Goal: Transaction & Acquisition: Complete application form

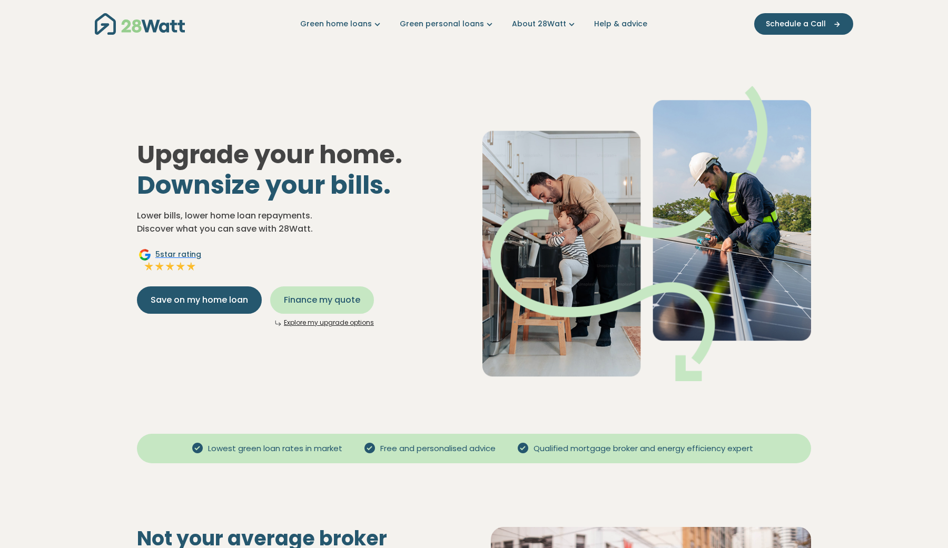
click at [319, 295] on span "Finance my quote" at bounding box center [322, 300] width 76 height 13
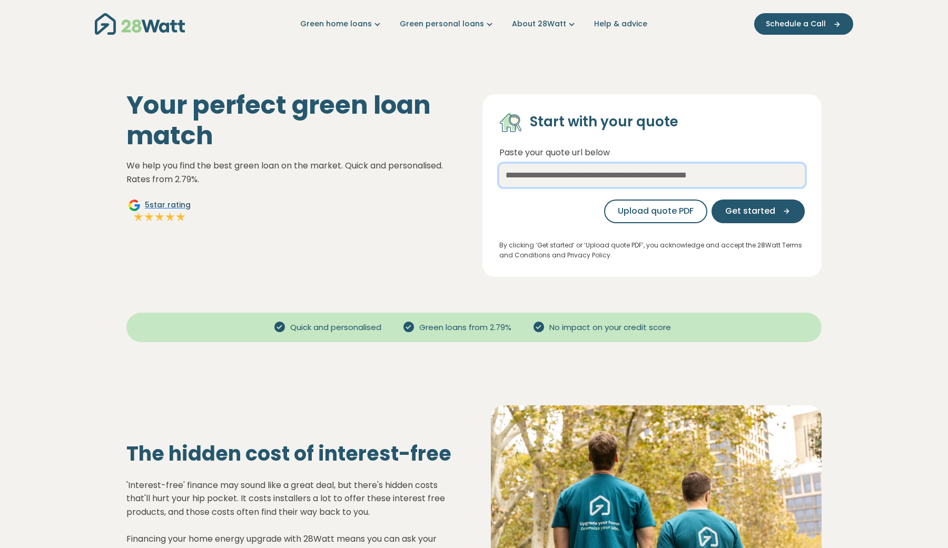
click at [553, 180] on input "text" at bounding box center [651, 175] width 305 height 23
type input "***"
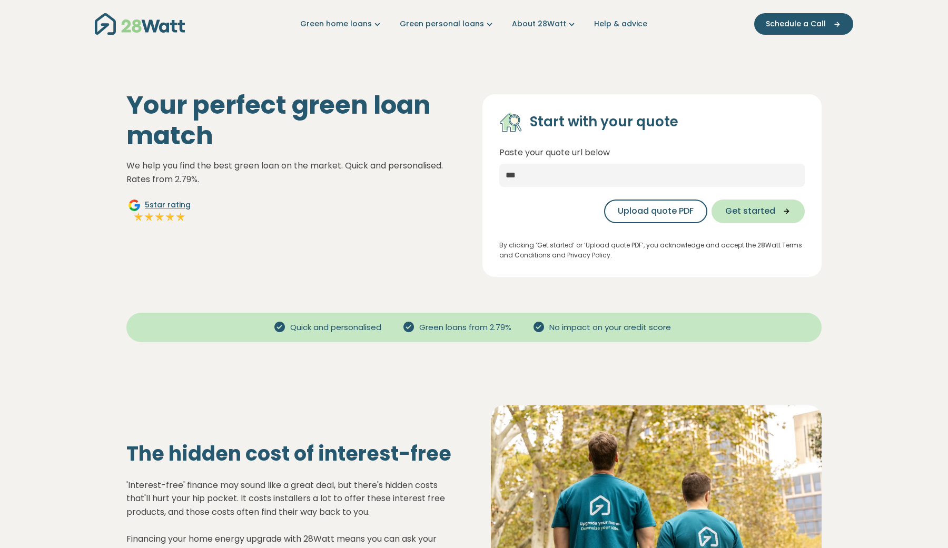
click at [746, 207] on span "Get started" at bounding box center [750, 211] width 50 height 13
select select "***"
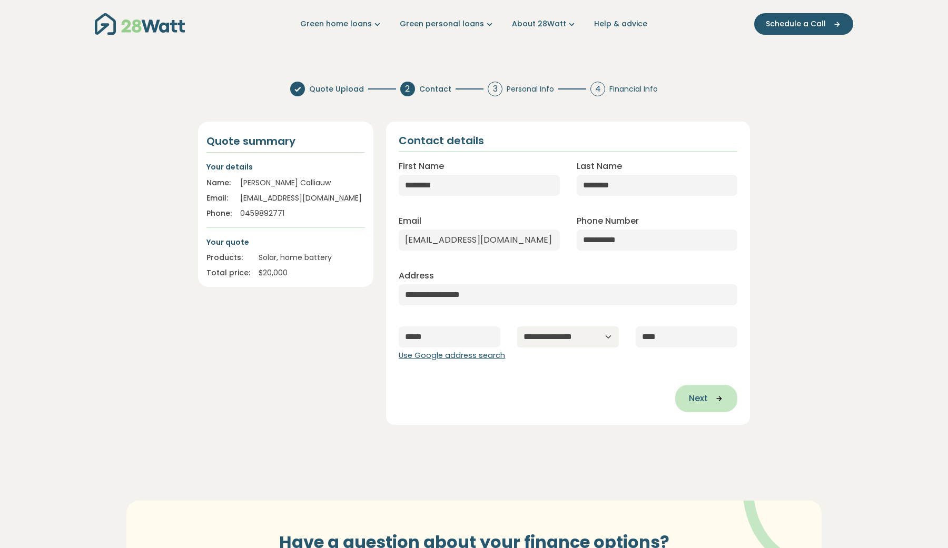
click at [702, 395] on span "Next" at bounding box center [698, 398] width 19 height 13
type input "**********"
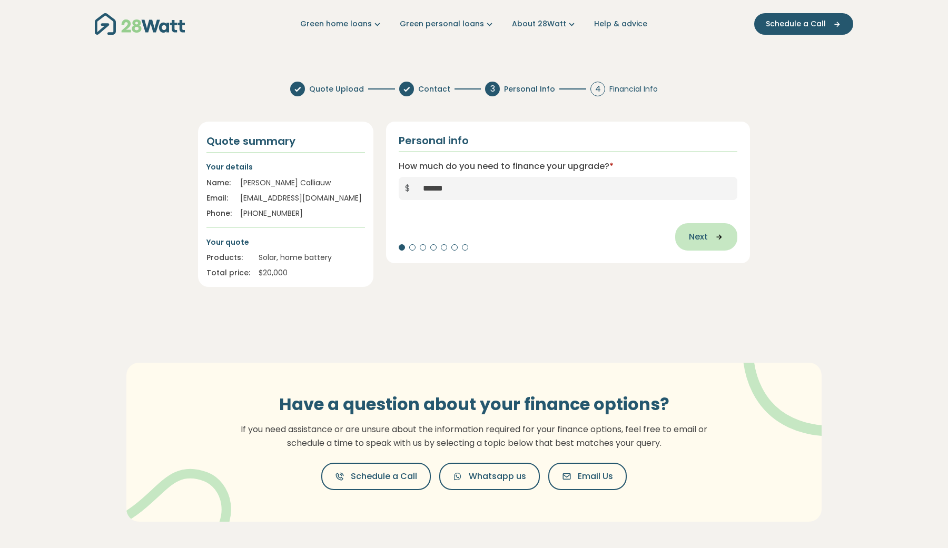
click at [696, 242] on span "Next" at bounding box center [698, 237] width 19 height 13
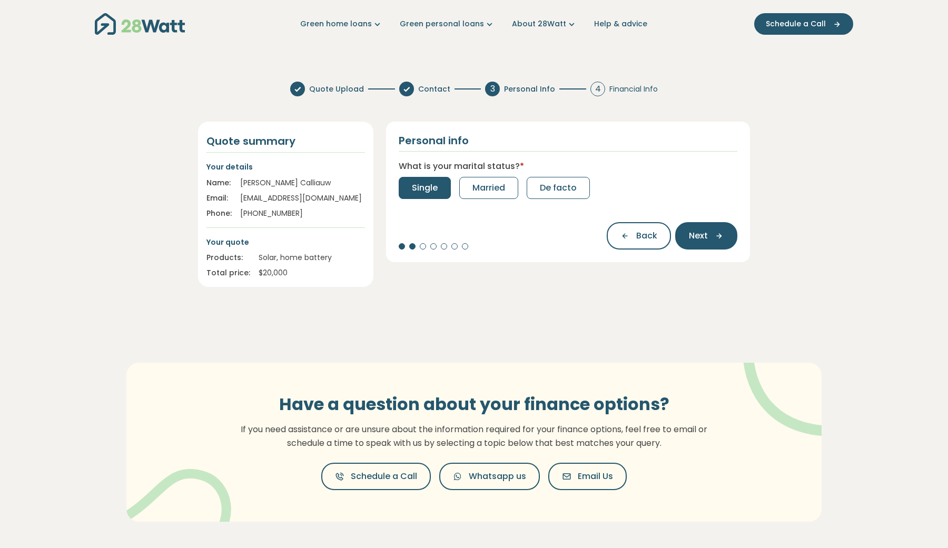
click at [434, 192] on span "Single" at bounding box center [425, 188] width 26 height 13
click at [415, 193] on span "0" at bounding box center [414, 188] width 5 height 13
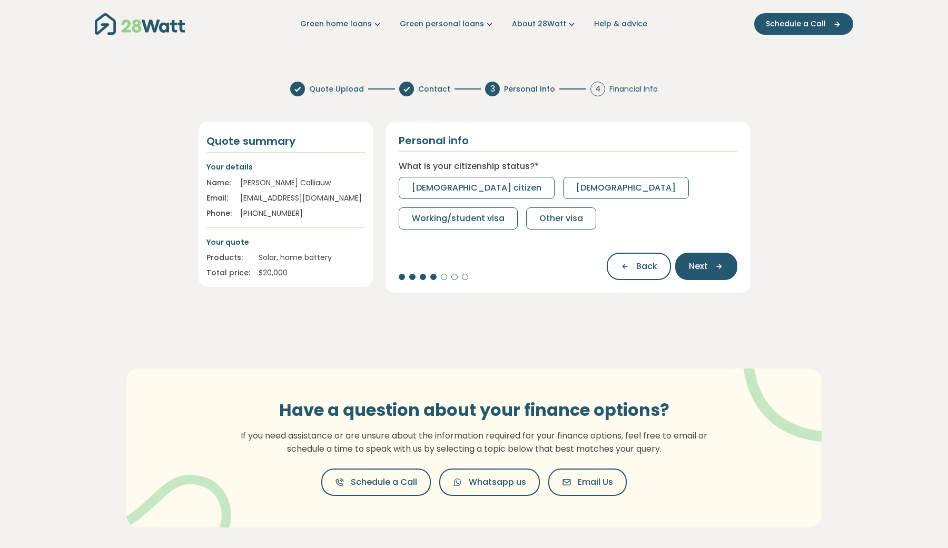
click at [415, 193] on span "[DEMOGRAPHIC_DATA] citizen" at bounding box center [477, 188] width 130 height 13
click at [415, 193] on span "Full-time" at bounding box center [431, 188] width 38 height 13
select select "*******"
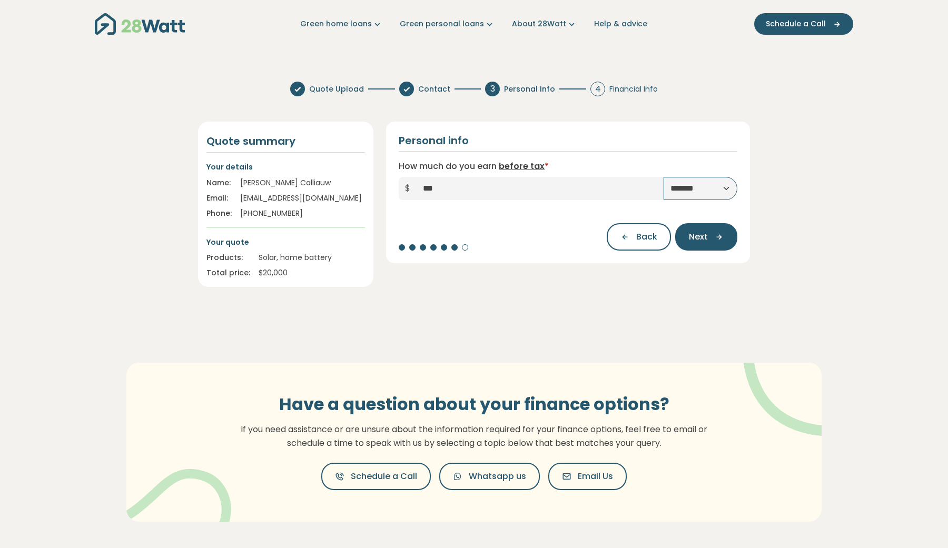
type input "*****"
select select "**********"
click at [691, 234] on span "Next" at bounding box center [698, 237] width 19 height 13
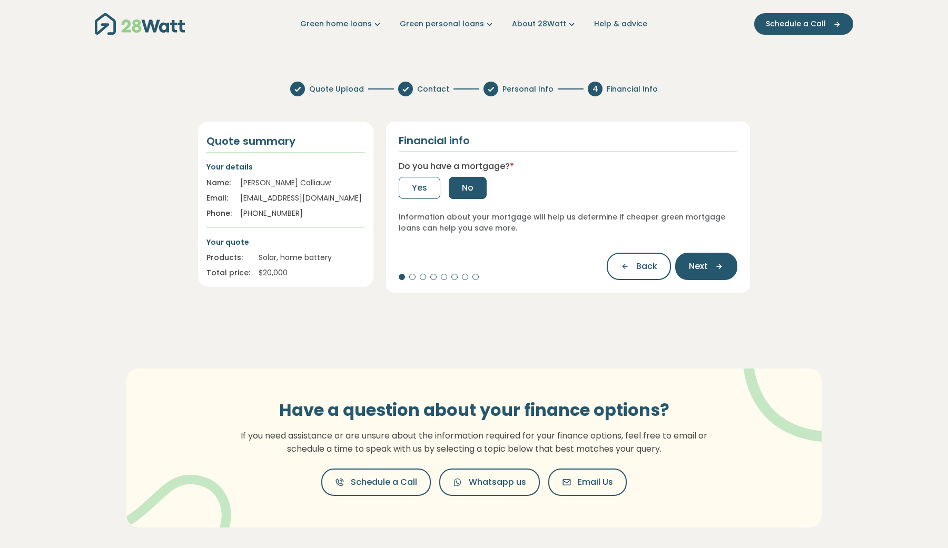
click at [468, 186] on span "No" at bounding box center [468, 188] width 12 height 13
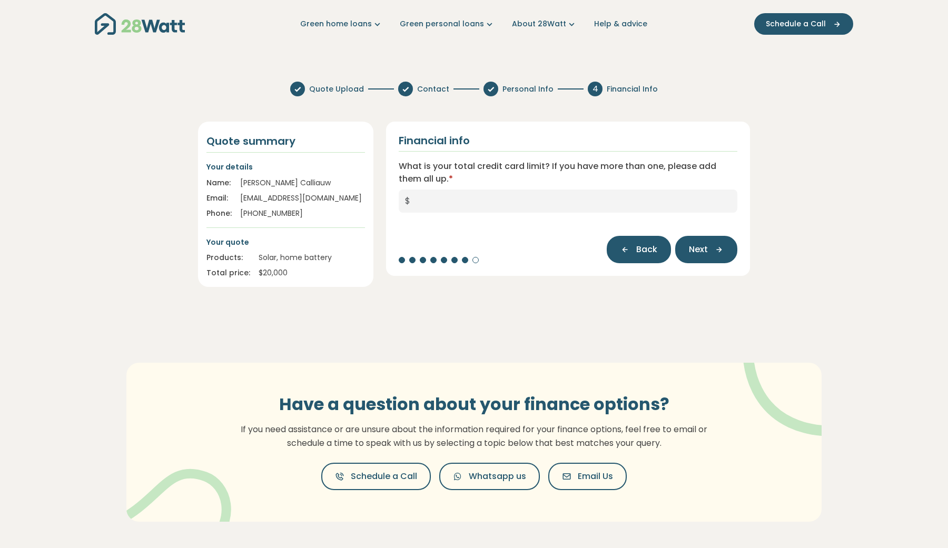
click at [633, 252] on icon "button" at bounding box center [628, 249] width 16 height 9
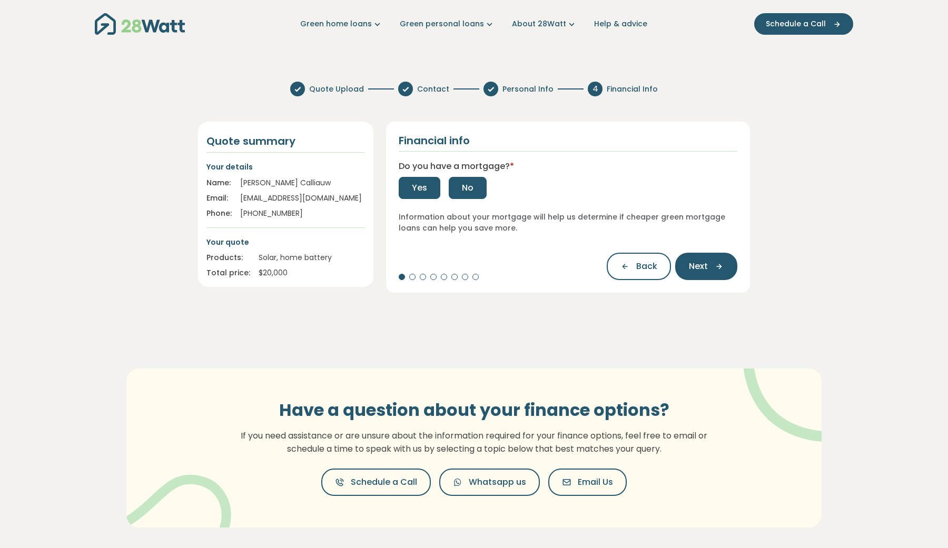
click at [415, 195] on button "Yes" at bounding box center [420, 188] width 42 height 22
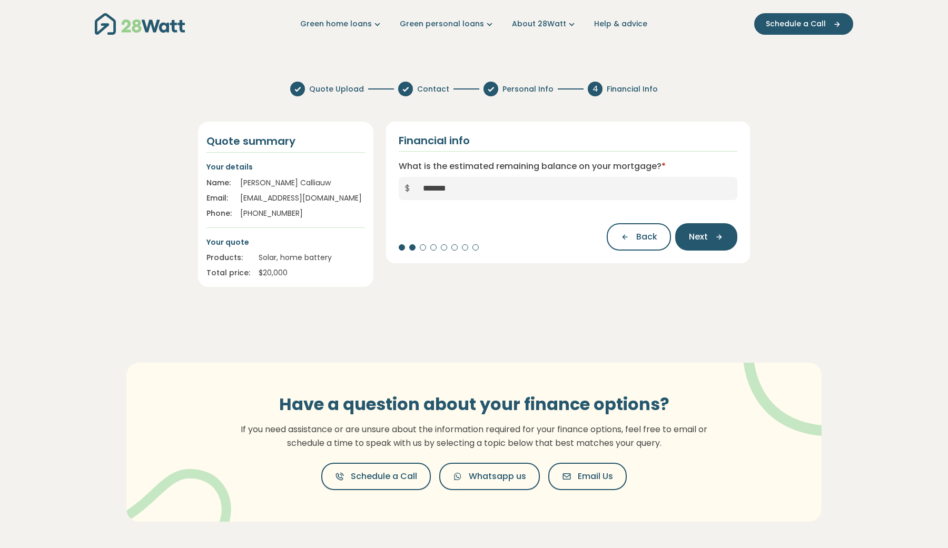
type input "*********"
click at [687, 237] on button "Next" at bounding box center [706, 236] width 62 height 27
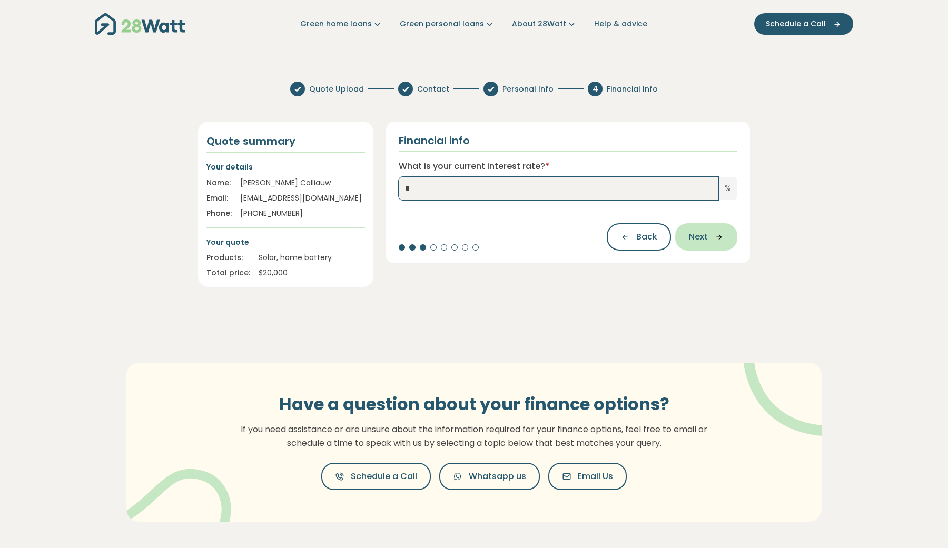
type input "*"
click at [691, 237] on span "Next" at bounding box center [698, 237] width 19 height 13
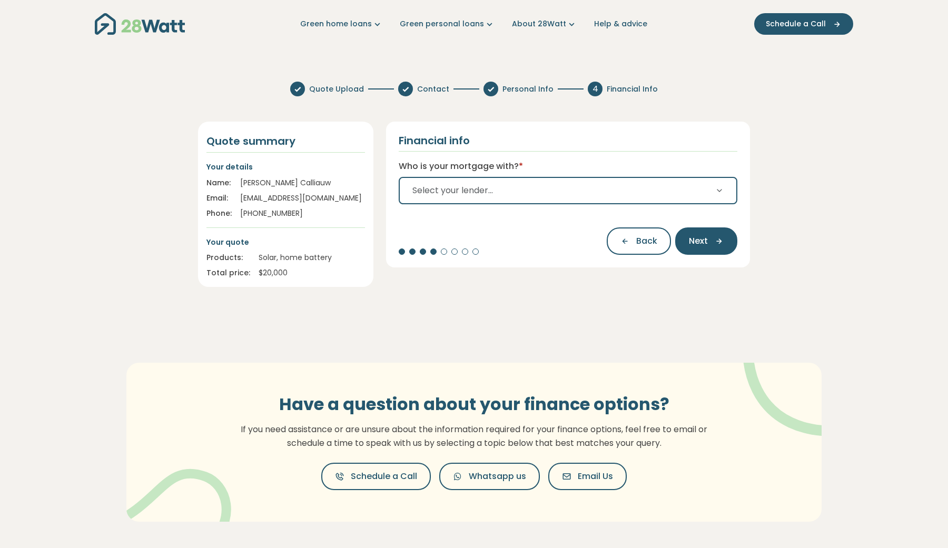
click at [583, 197] on button "Select your lender..." at bounding box center [568, 190] width 339 height 27
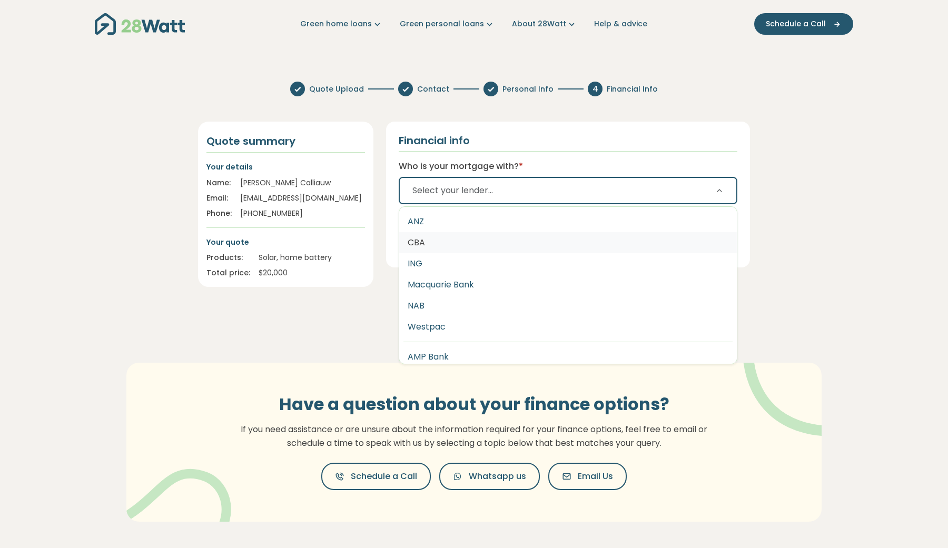
click at [528, 240] on button "CBA" at bounding box center [568, 242] width 338 height 21
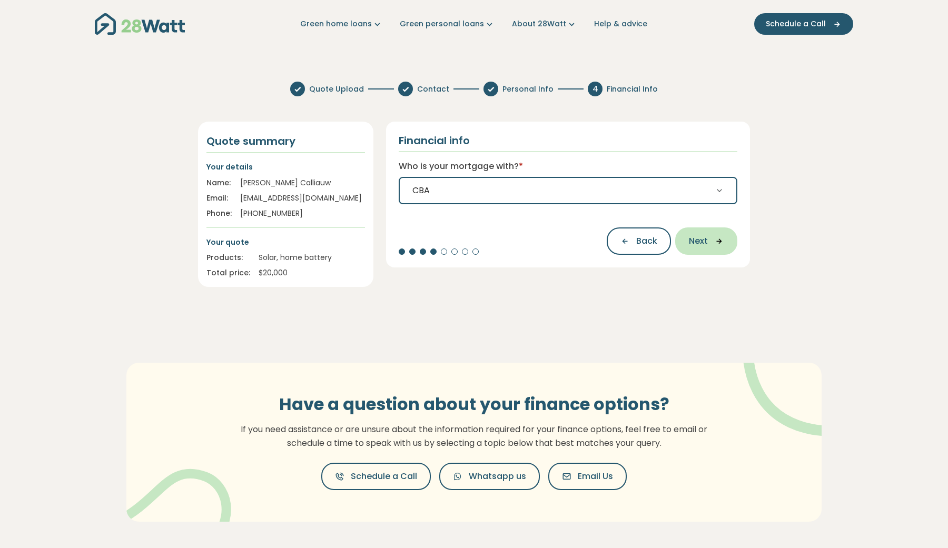
click at [716, 244] on icon "button" at bounding box center [716, 240] width 16 height 9
select select "*******"
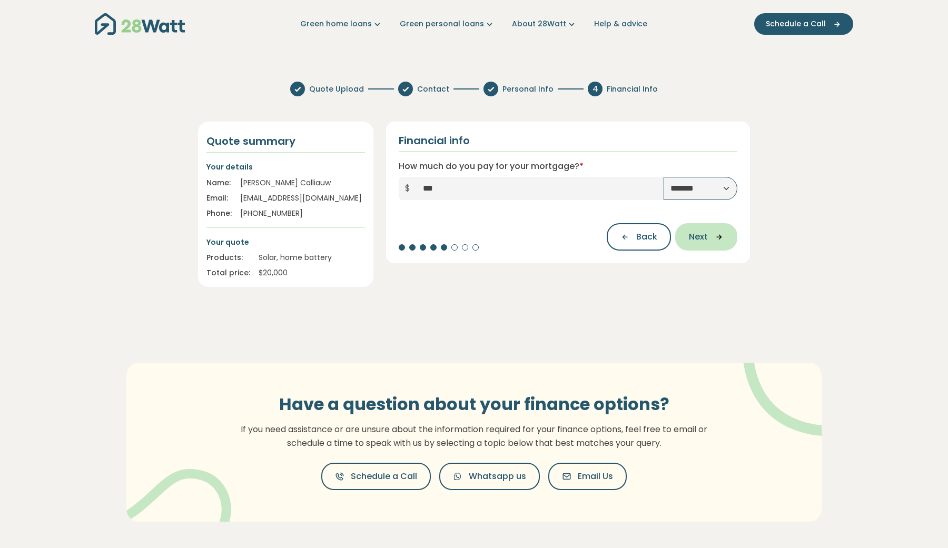
type input "*****"
click at [730, 237] on button "Next" at bounding box center [706, 236] width 62 height 27
type input "*********"
click at [711, 232] on button "Next" at bounding box center [706, 236] width 62 height 27
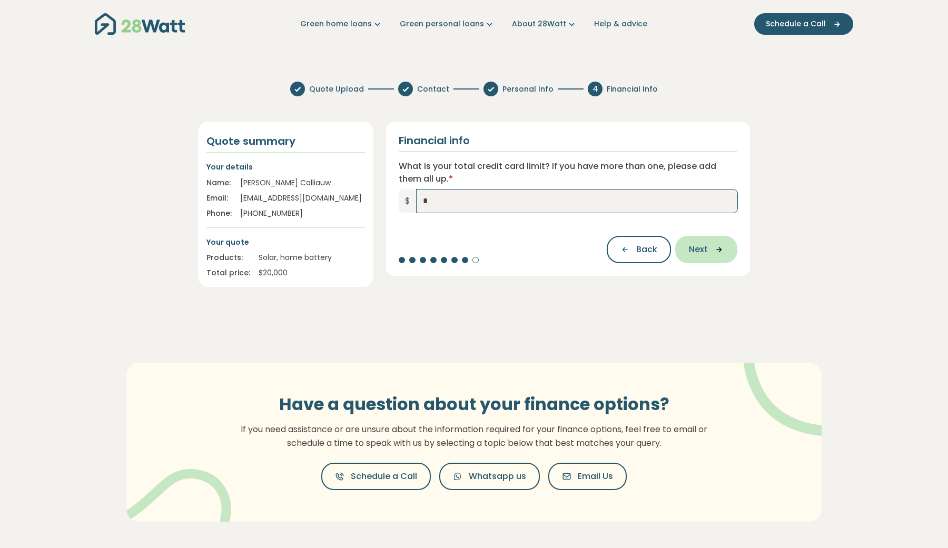
type input "*"
click at [706, 245] on span "Next" at bounding box center [698, 249] width 19 height 13
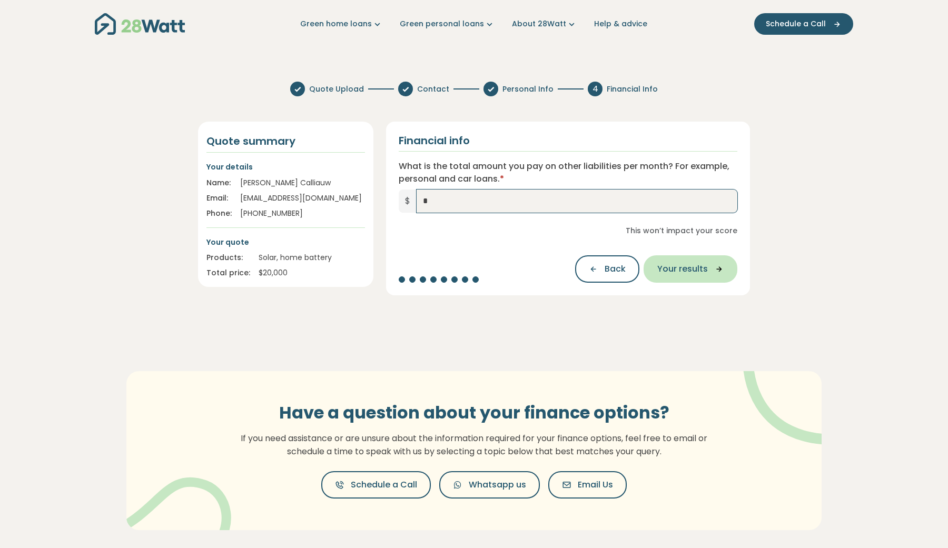
type input "*"
click at [699, 266] on span "Your results" at bounding box center [682, 269] width 51 height 13
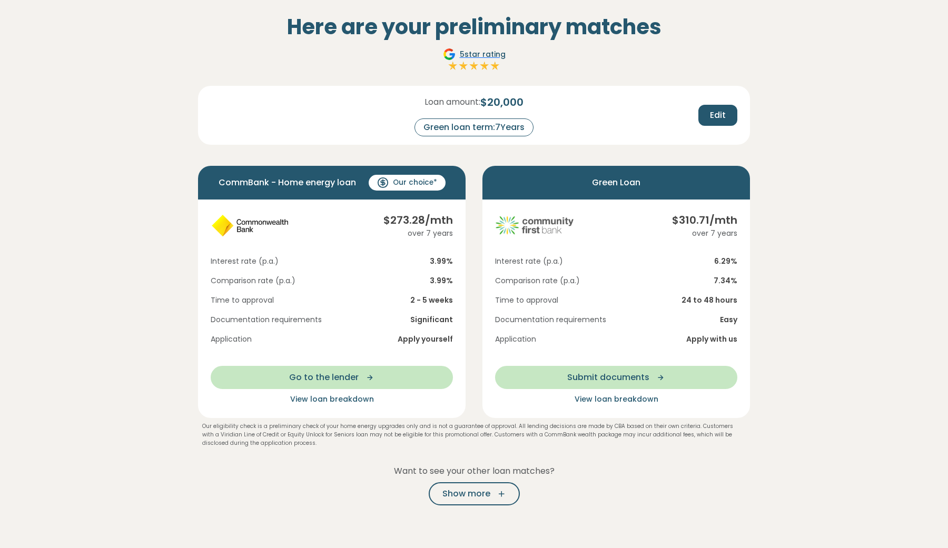
scroll to position [56, 0]
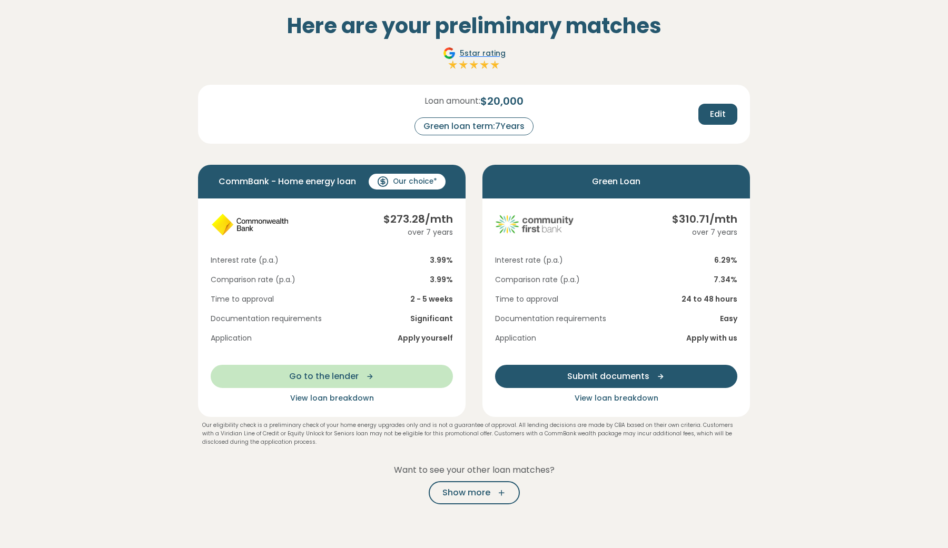
click at [598, 375] on span "Submit documents" at bounding box center [608, 376] width 82 height 13
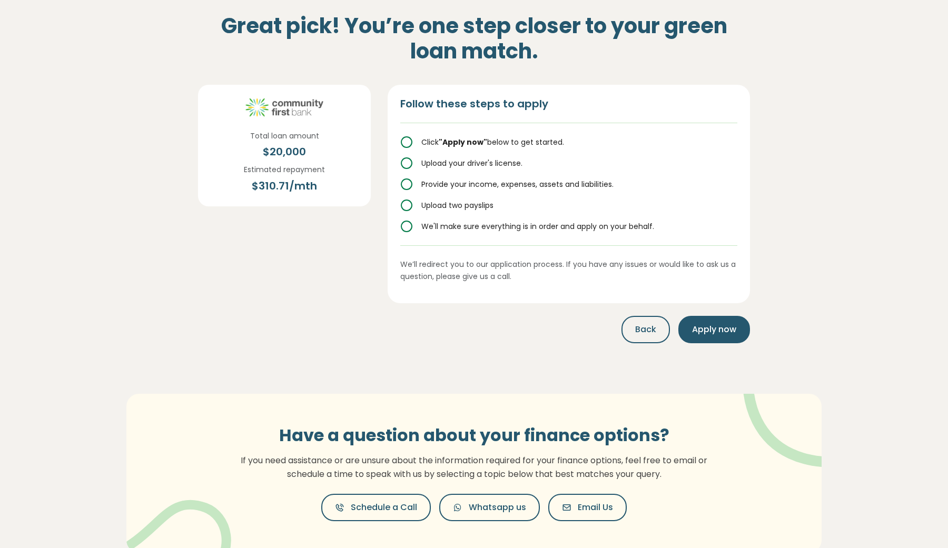
scroll to position [0, 0]
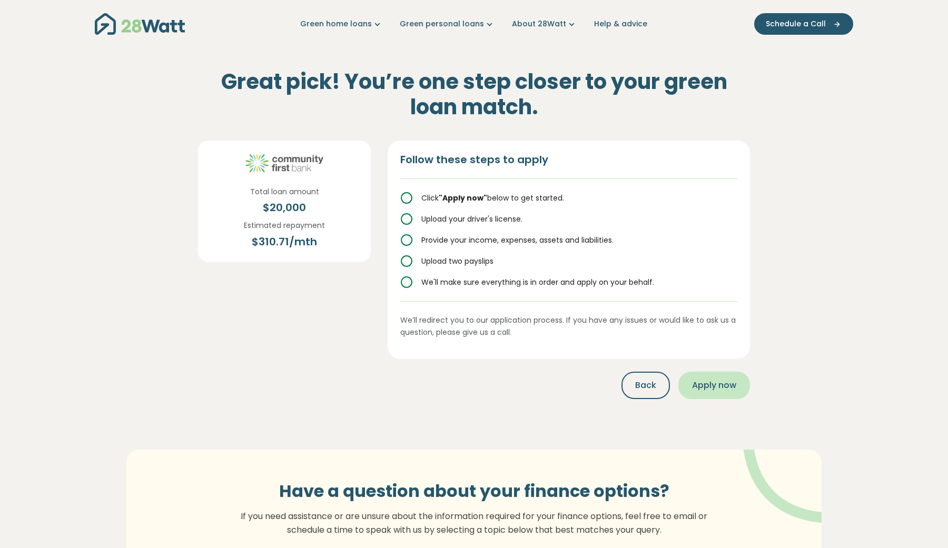
click at [716, 381] on span "Apply now" at bounding box center [714, 385] width 44 height 13
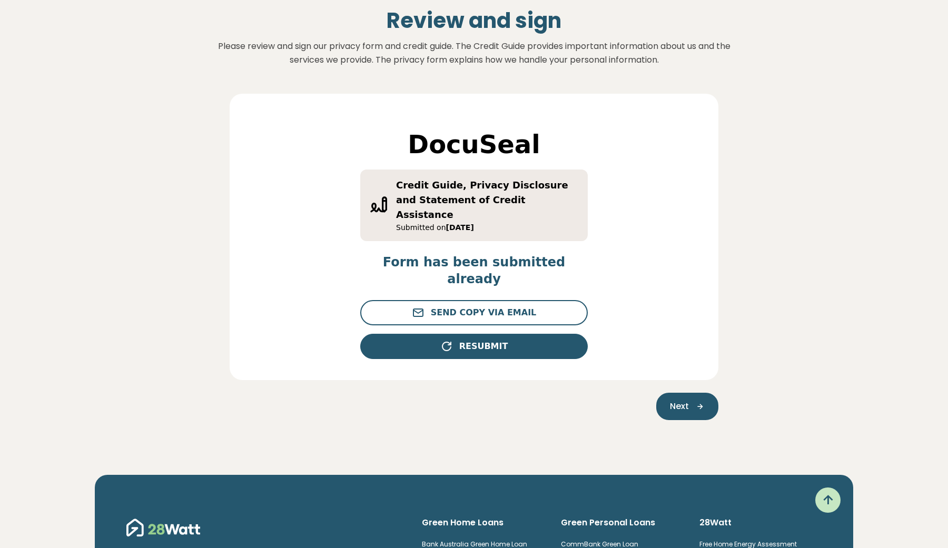
scroll to position [128, 0]
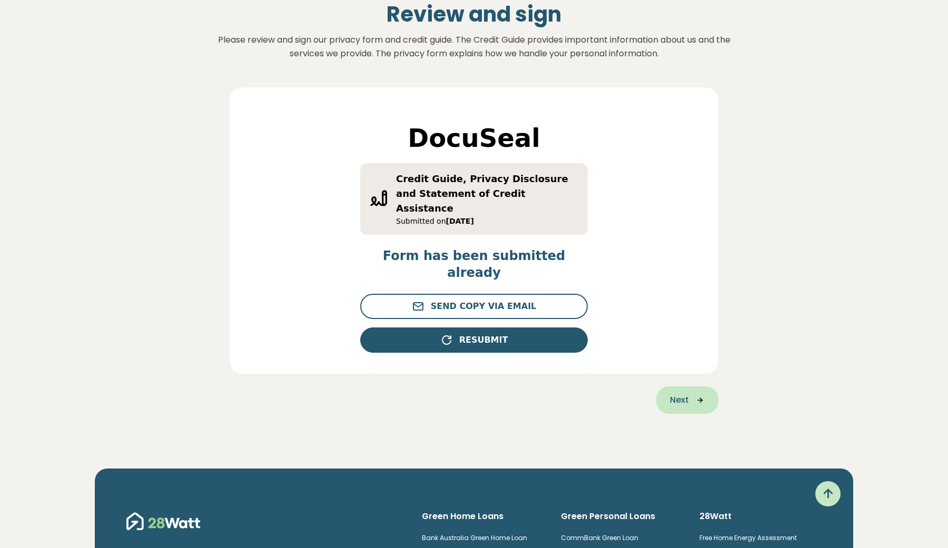
click at [684, 394] on span "Next" at bounding box center [679, 400] width 19 height 13
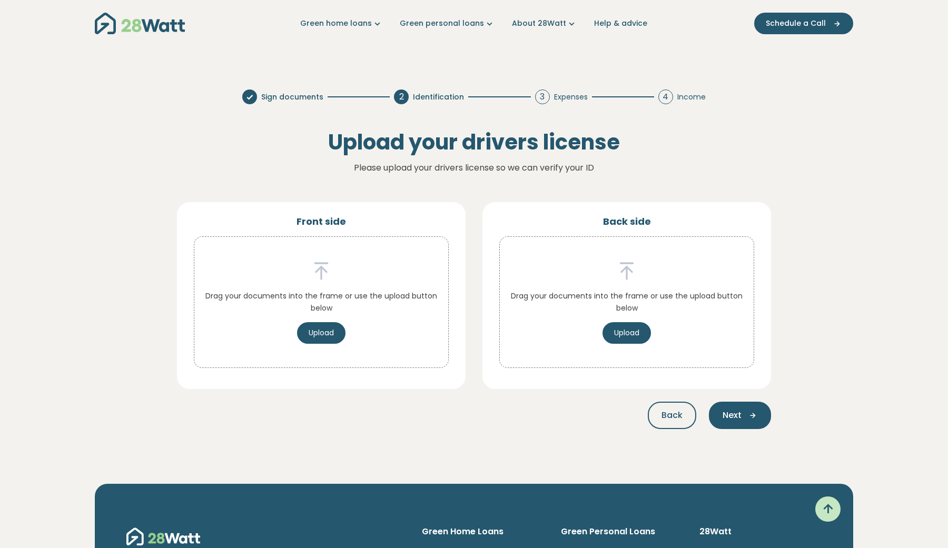
scroll to position [0, 0]
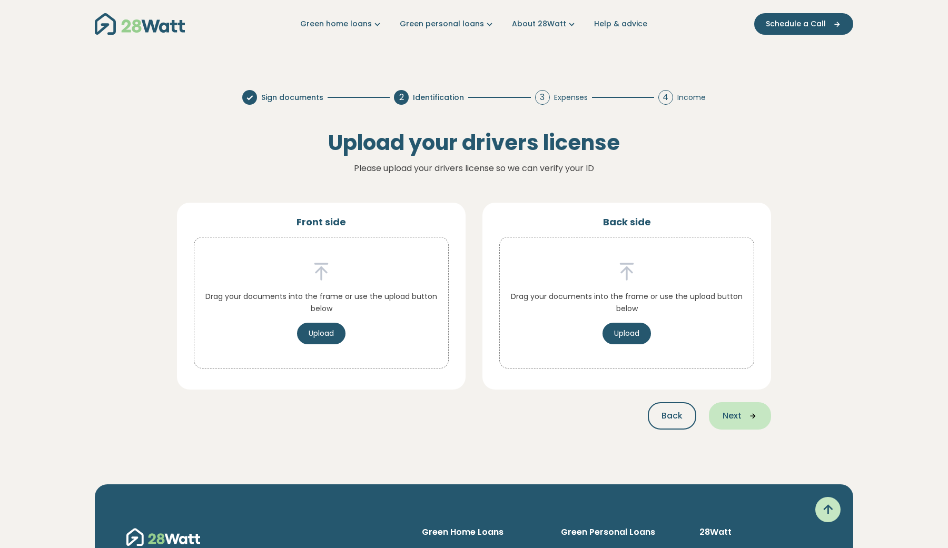
click at [735, 410] on span "Next" at bounding box center [731, 416] width 19 height 13
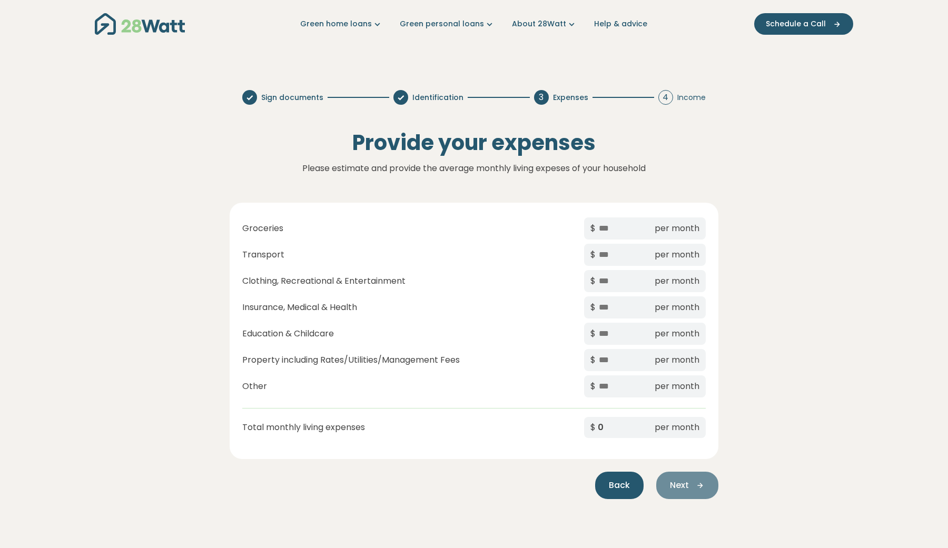
click at [629, 492] on span "Back" at bounding box center [619, 485] width 21 height 13
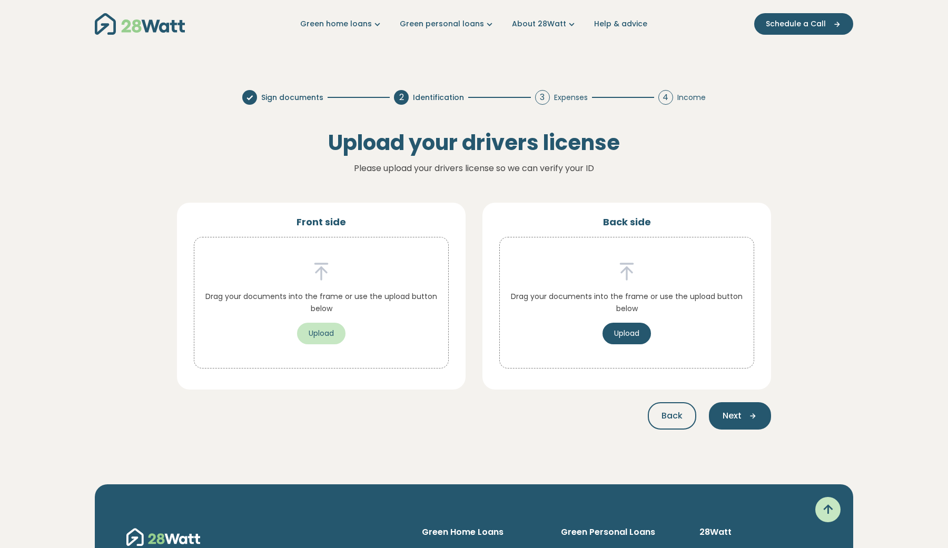
click at [327, 331] on button "Upload" at bounding box center [321, 334] width 48 height 22
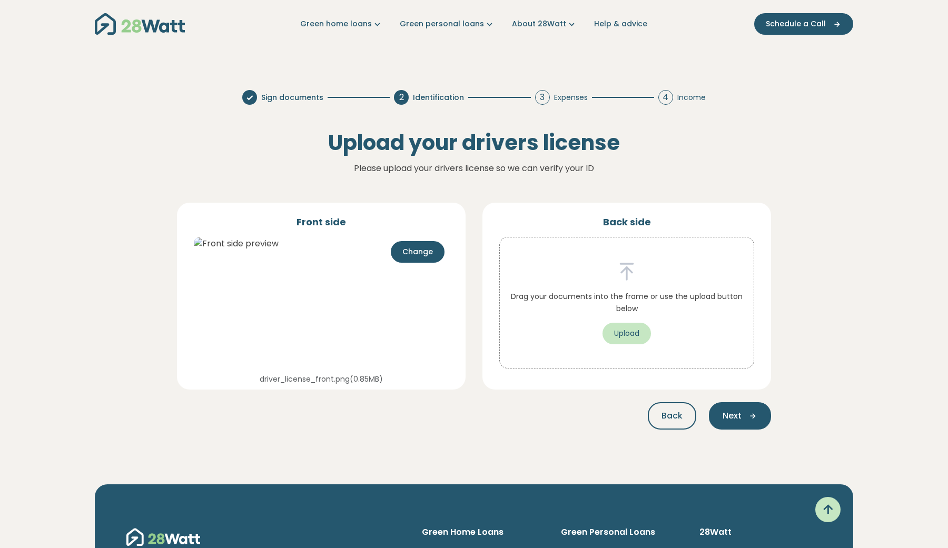
click at [634, 339] on button "Upload" at bounding box center [626, 334] width 48 height 22
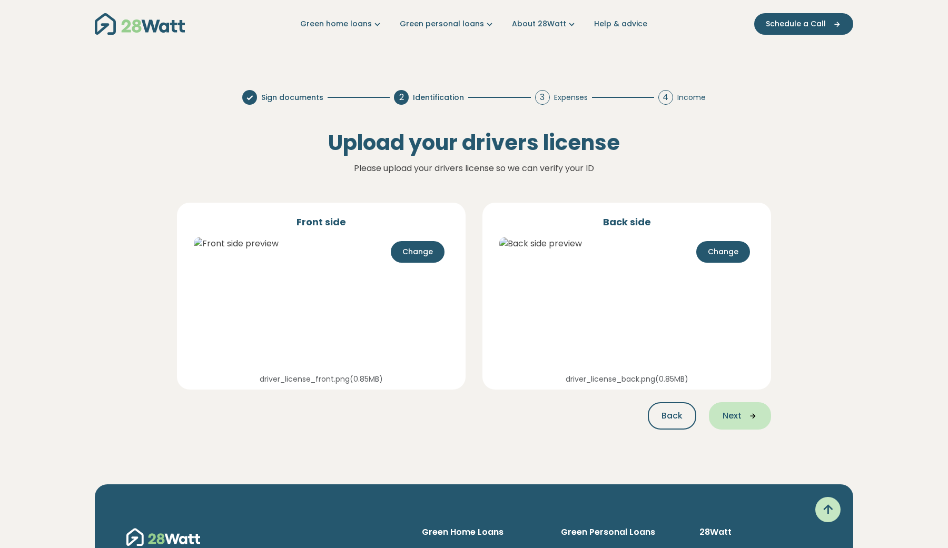
click at [741, 419] on icon "button" at bounding box center [749, 415] width 16 height 9
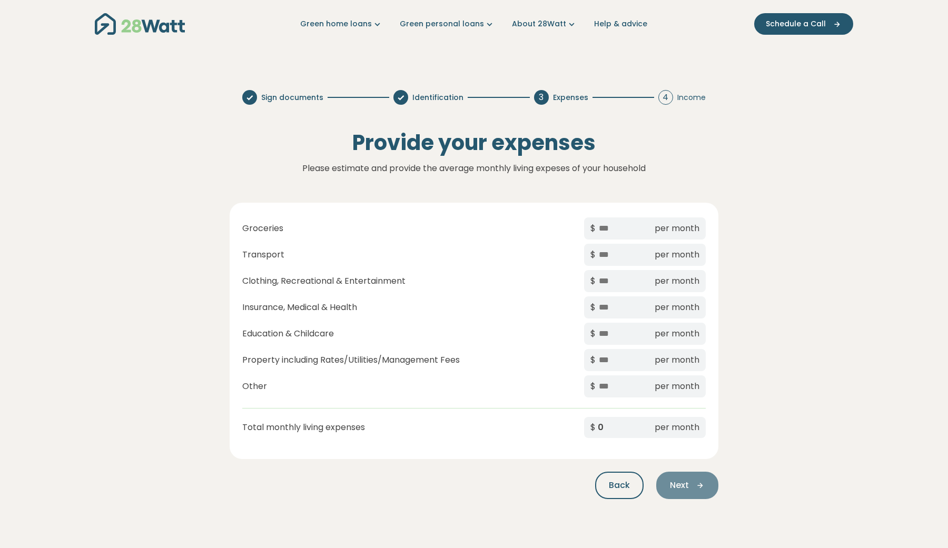
click at [631, 237] on div "$ per month" at bounding box center [645, 228] width 122 height 22
click at [635, 234] on input "text" at bounding box center [624, 229] width 53 height 14
type input "*"
click at [622, 259] on input "text" at bounding box center [624, 255] width 53 height 14
type input "*"
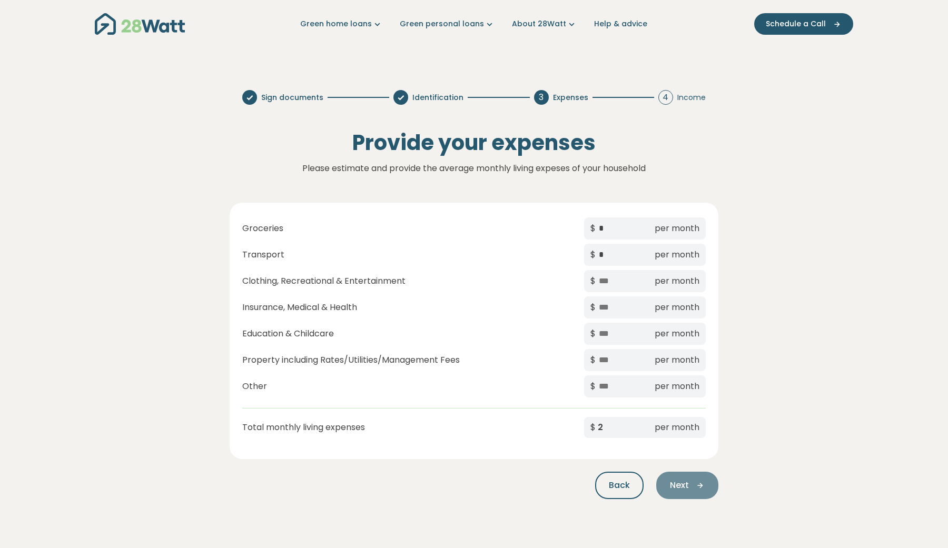
click at [615, 284] on input "text" at bounding box center [624, 281] width 53 height 14
type input "*"
click at [608, 310] on input "text" at bounding box center [624, 308] width 53 height 14
type input "*"
click at [607, 341] on input "text" at bounding box center [624, 334] width 53 height 14
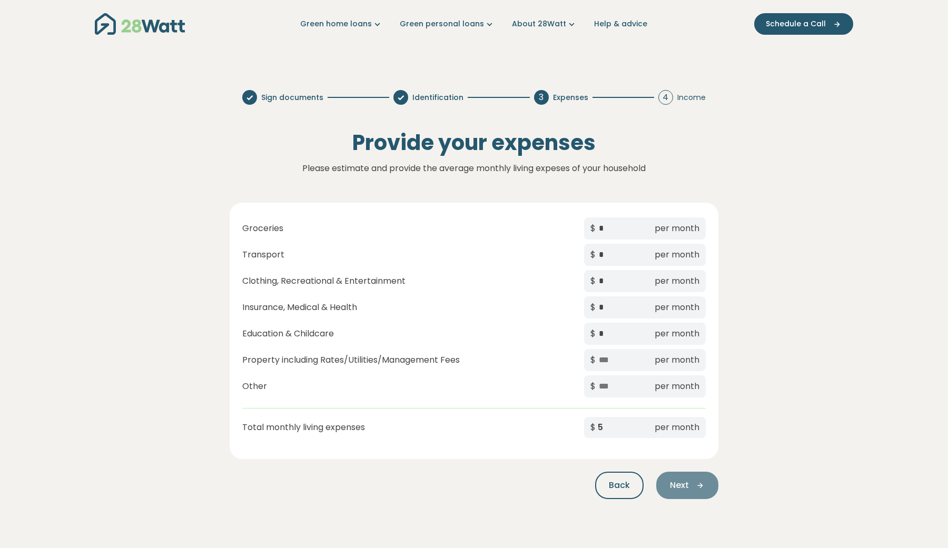
type input "*"
click at [610, 358] on input "text" at bounding box center [624, 360] width 53 height 14
type input "*"
click at [608, 389] on input "text" at bounding box center [624, 387] width 53 height 14
type input "*"
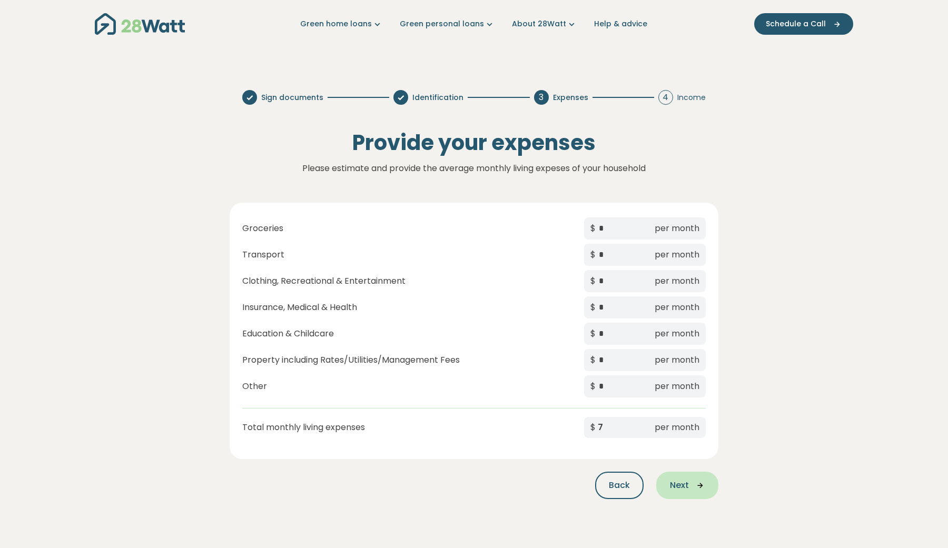
click at [668, 484] on button "Next" at bounding box center [687, 485] width 62 height 27
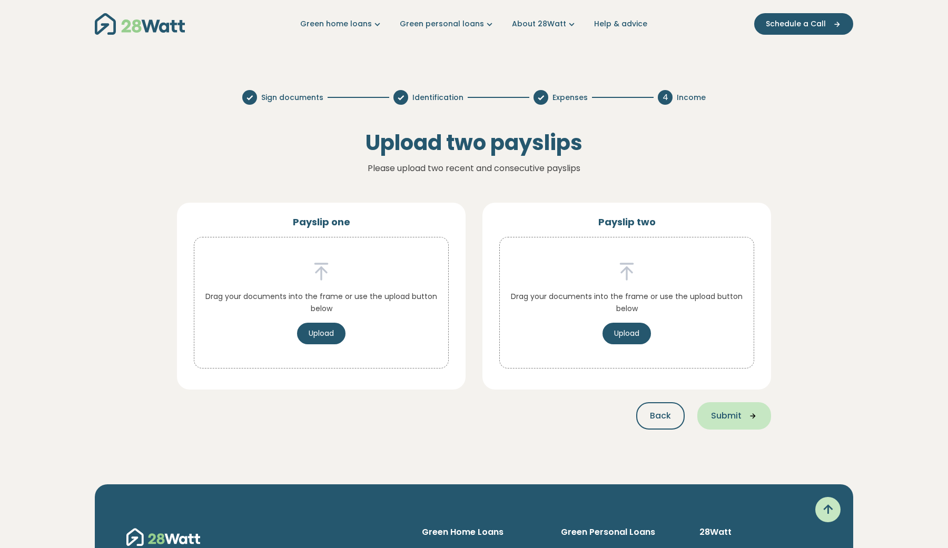
click at [719, 416] on span "Submit" at bounding box center [726, 416] width 31 height 13
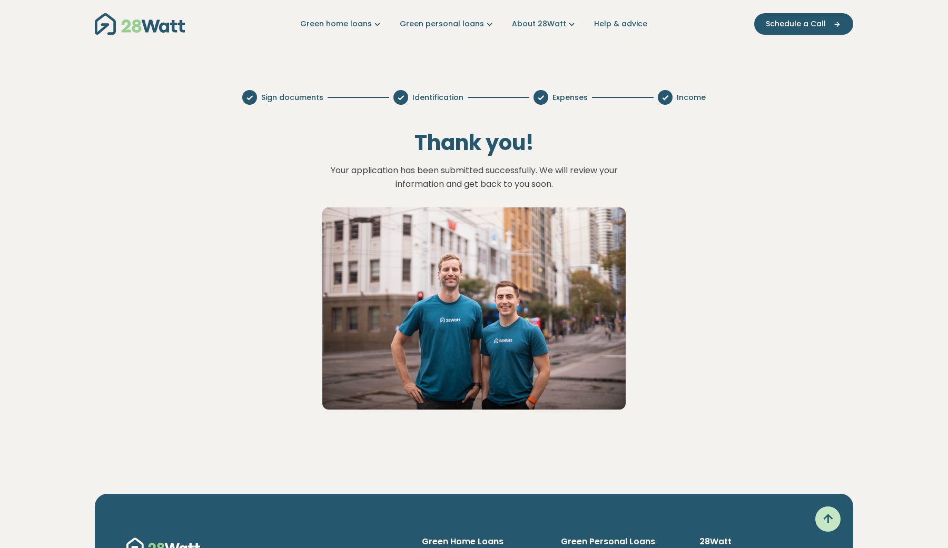
click at [128, 31] on img "Main navigation" at bounding box center [140, 24] width 90 height 22
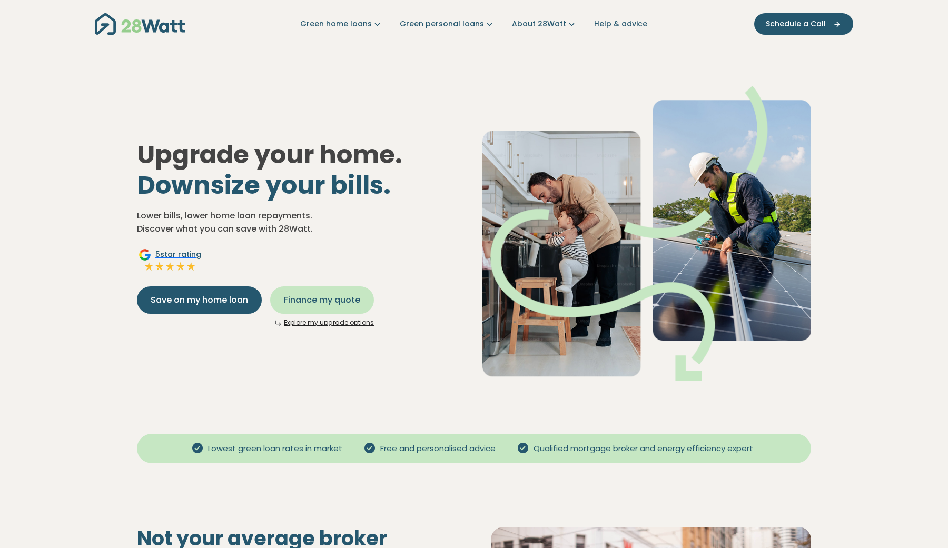
click at [306, 291] on button "Finance my quote" at bounding box center [322, 299] width 104 height 27
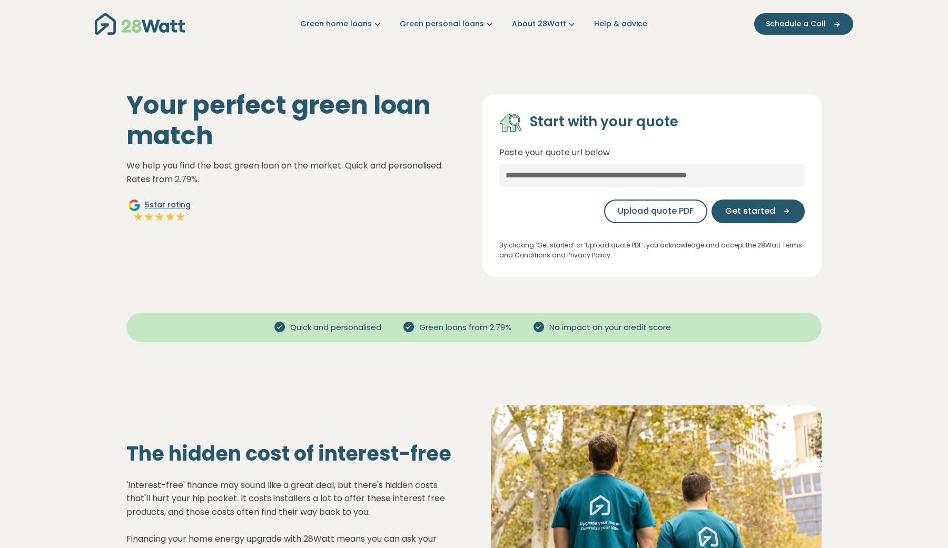
click at [418, 225] on div "Your perfect green loan match We help you find the best green loan on the marke…" at bounding box center [296, 183] width 356 height 187
click at [557, 169] on input "text" at bounding box center [651, 175] width 305 height 23
